Goal: Task Accomplishment & Management: Use online tool/utility

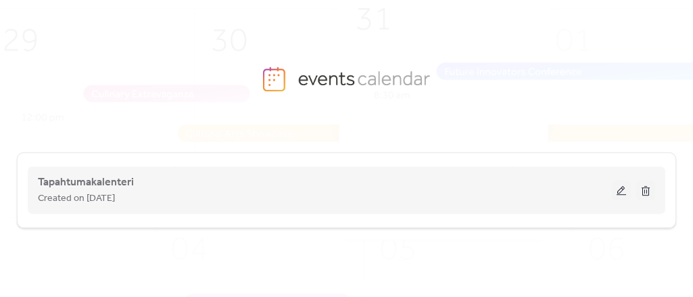
click at [161, 166] on div "Tapahtumakalenteri Created on [DATE]" at bounding box center [346, 190] width 617 height 54
click at [115, 191] on span "Created on [DATE]" at bounding box center [76, 199] width 77 height 16
click at [125, 183] on span "Tapahtumakalenteri" at bounding box center [86, 182] width 96 height 16
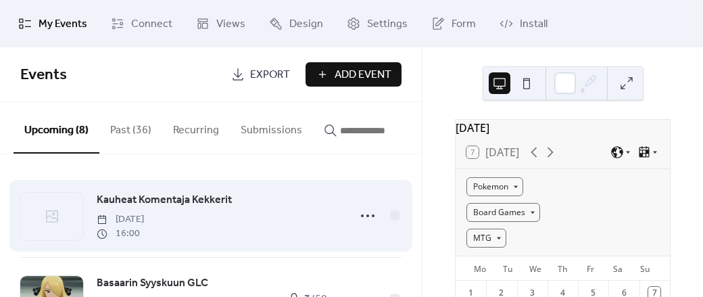
click at [212, 206] on span "Kauheat Komentaja Kekkerit" at bounding box center [164, 200] width 135 height 16
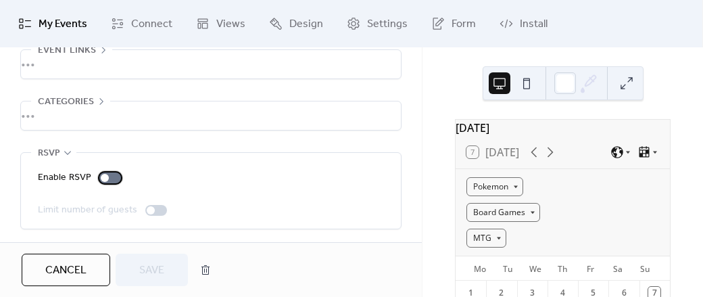
click at [118, 178] on div at bounding box center [110, 177] width 22 height 11
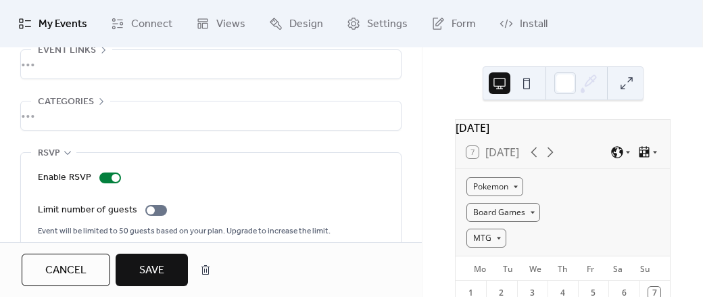
click at [139, 262] on span "Save" at bounding box center [151, 270] width 25 height 16
